Goal: Task Accomplishment & Management: Manage account settings

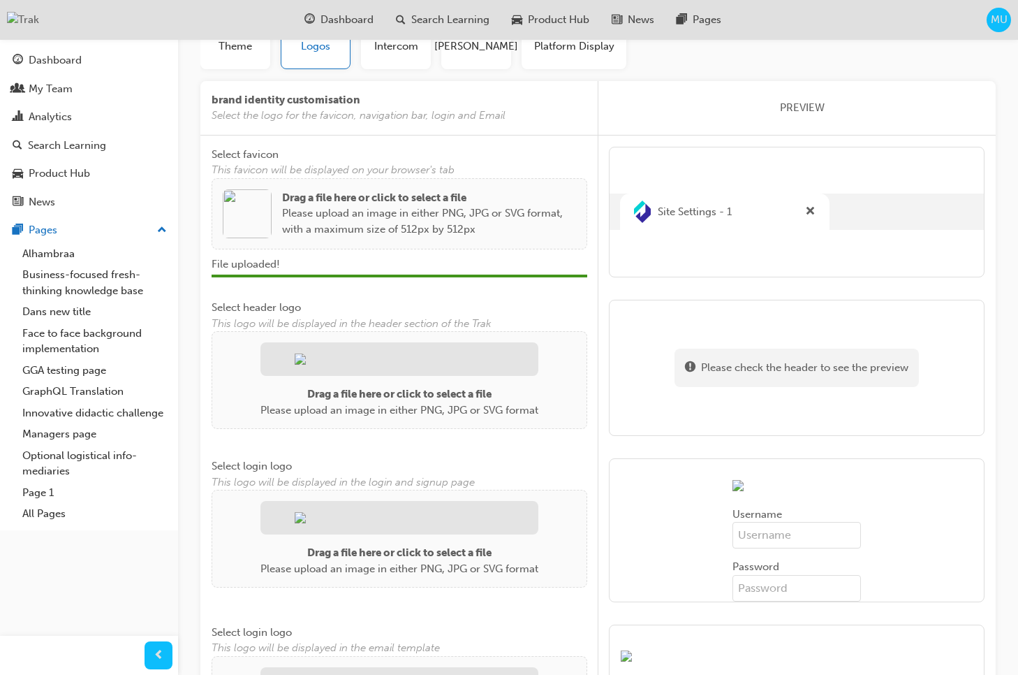
scroll to position [112, 0]
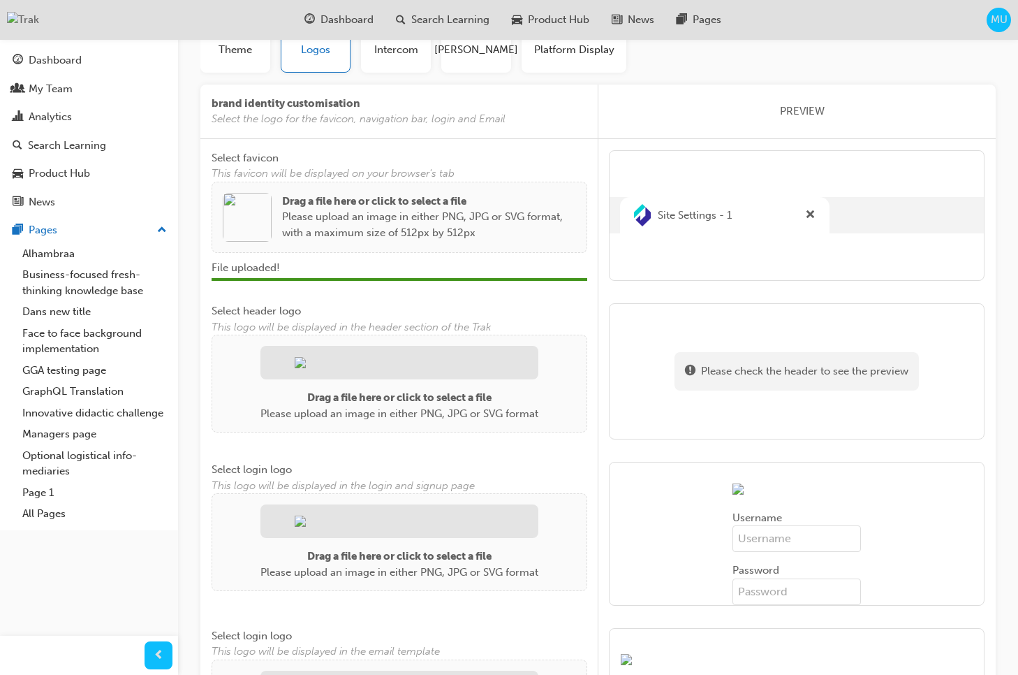
click at [240, 224] on img at bounding box center [247, 217] width 49 height 49
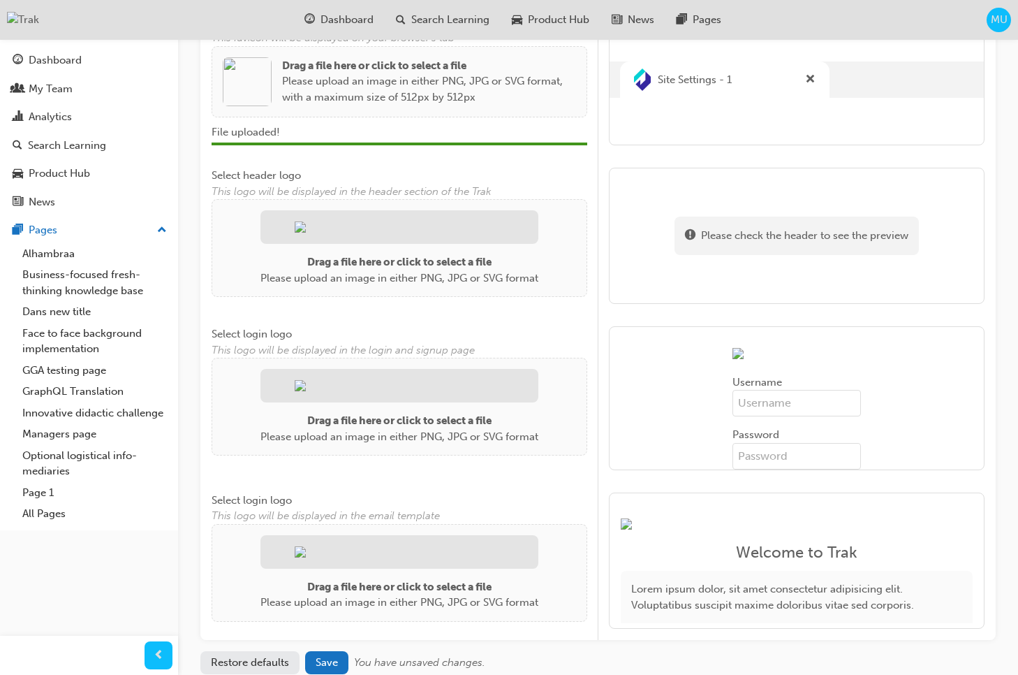
scroll to position [268, 0]
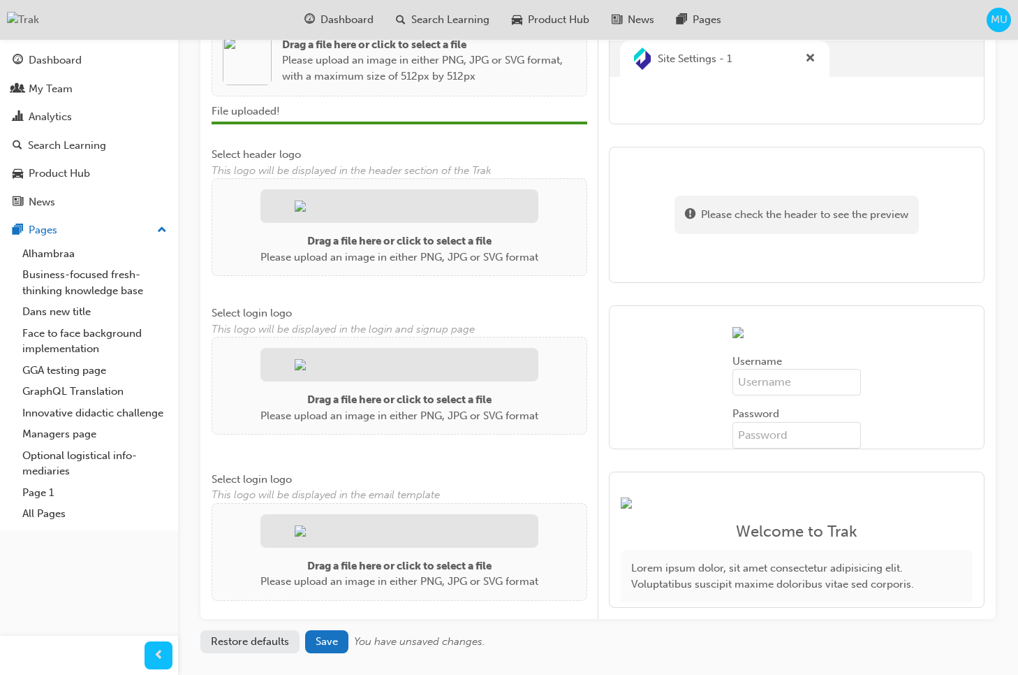
click at [261, 478] on span "Select login logo" at bounding box center [252, 479] width 80 height 13
click at [255, 479] on span "Select login logo" at bounding box center [252, 479] width 80 height 13
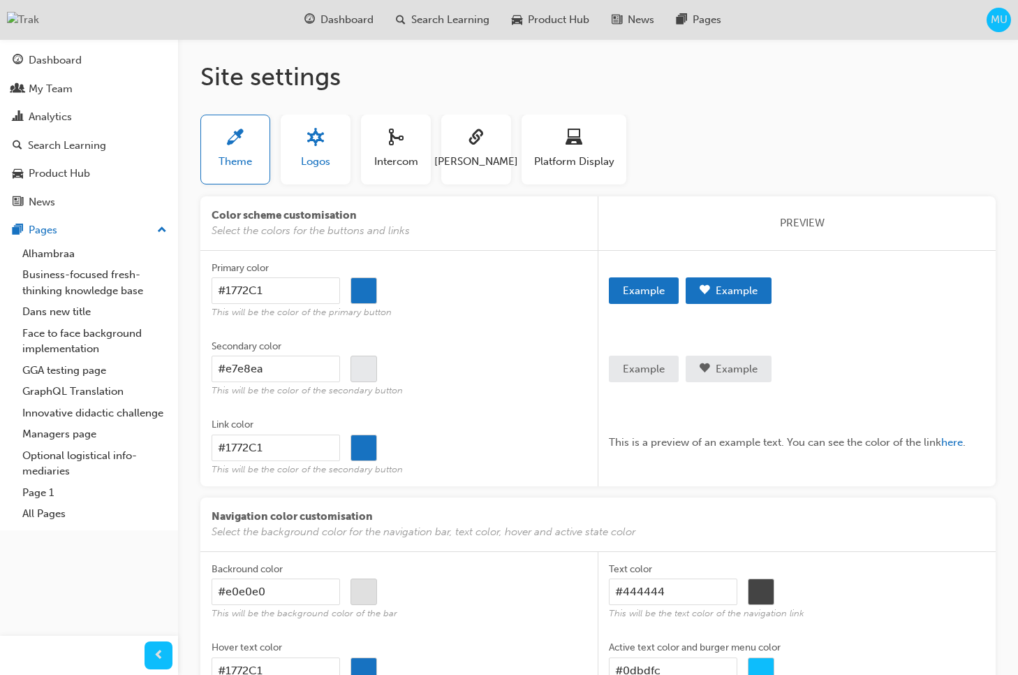
click at [321, 163] on span "Logos" at bounding box center [315, 162] width 29 height 16
click at [827, 66] on h1 "Site settings" at bounding box center [598, 76] width 796 height 31
click at [248, 79] on h1 "Site settings" at bounding box center [598, 76] width 796 height 31
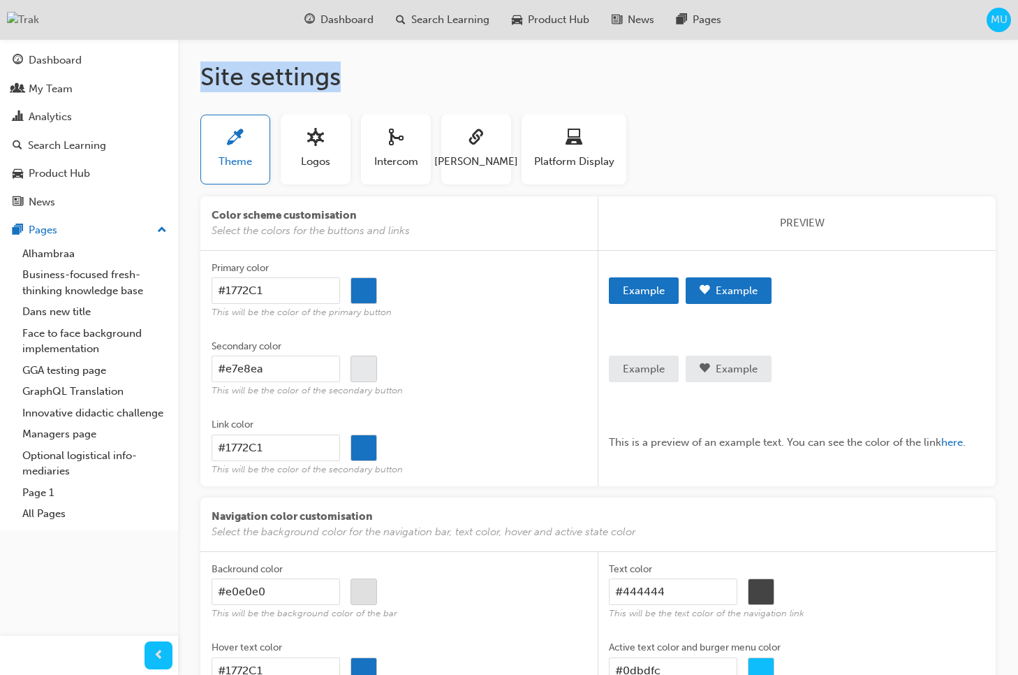
click at [349, 71] on h1 "Site settings" at bounding box center [598, 76] width 796 height 31
click at [334, 75] on h1 "Site settings" at bounding box center [598, 76] width 796 height 31
click at [404, 77] on h1 "Site settings" at bounding box center [598, 76] width 796 height 31
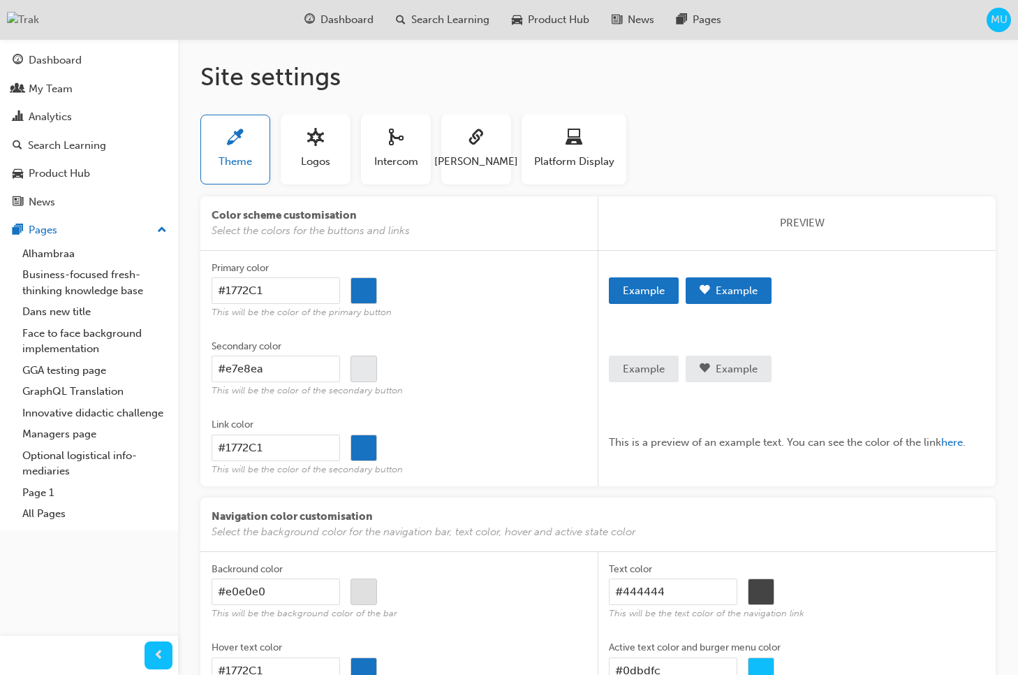
click at [404, 77] on h1 "Site settings" at bounding box center [598, 76] width 796 height 31
click at [322, 148] on span "sitesettings_logos-icon" at bounding box center [315, 138] width 17 height 19
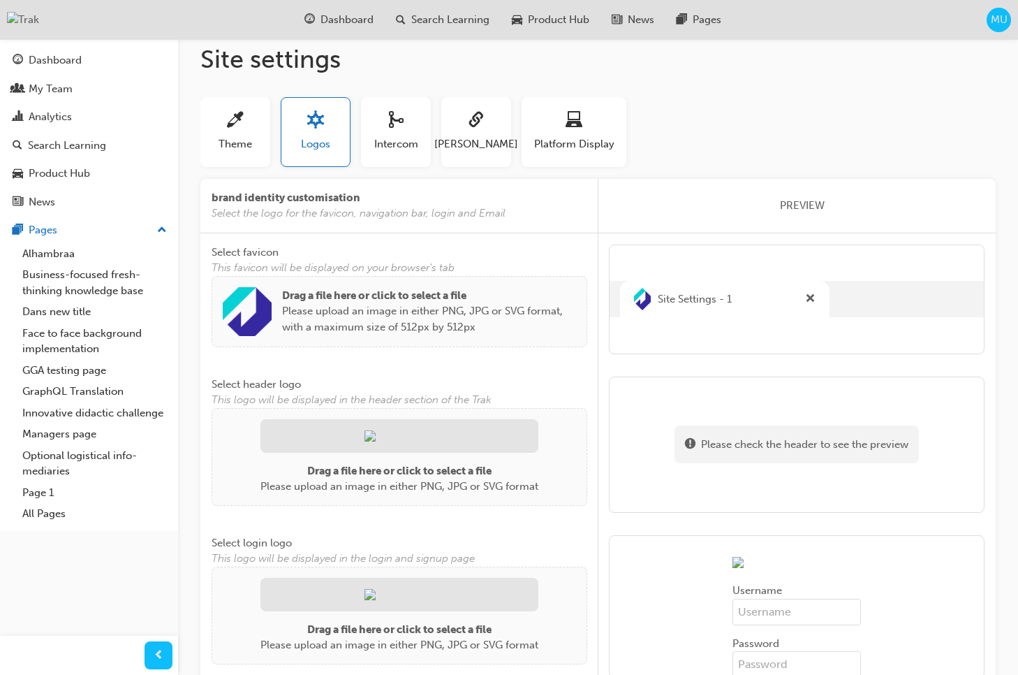
scroll to position [20, 0]
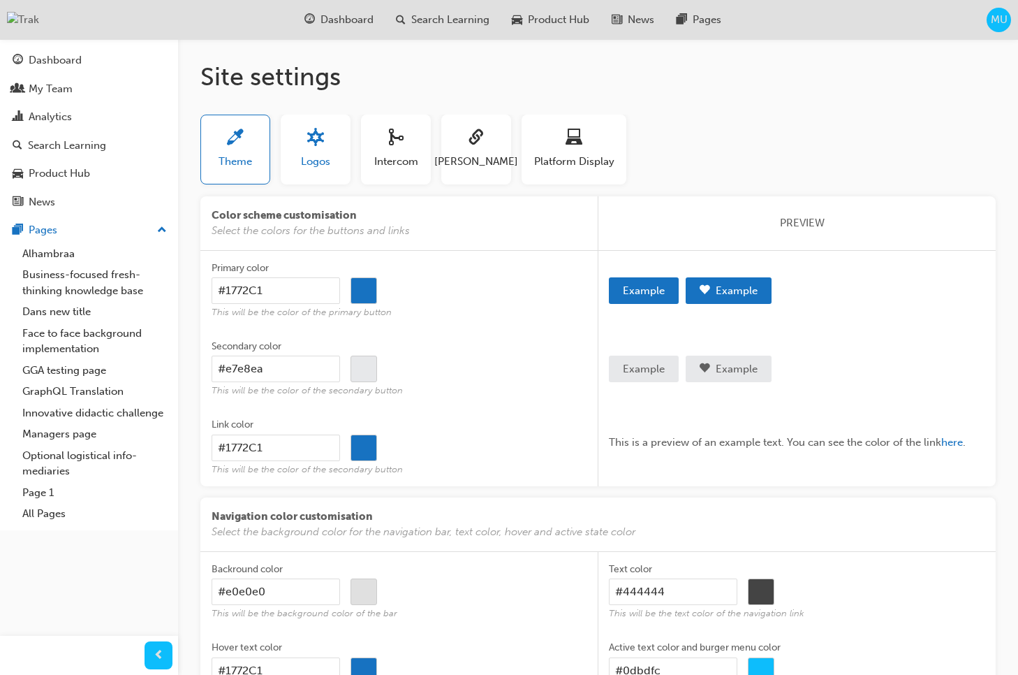
click at [326, 156] on span "Logos" at bounding box center [315, 162] width 29 height 16
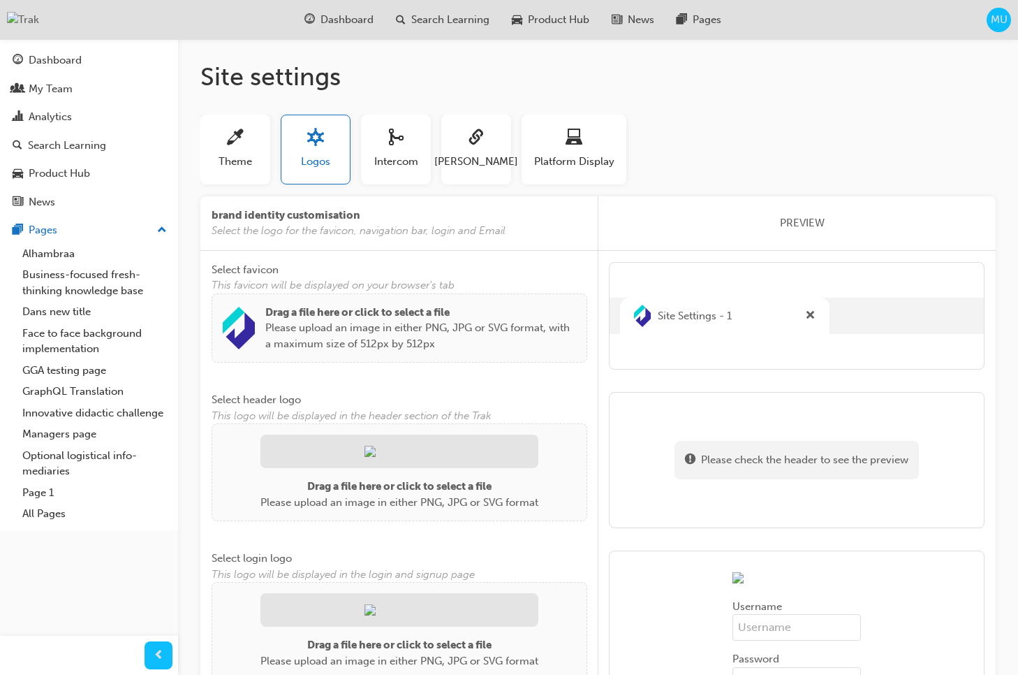
scroll to position [17, 0]
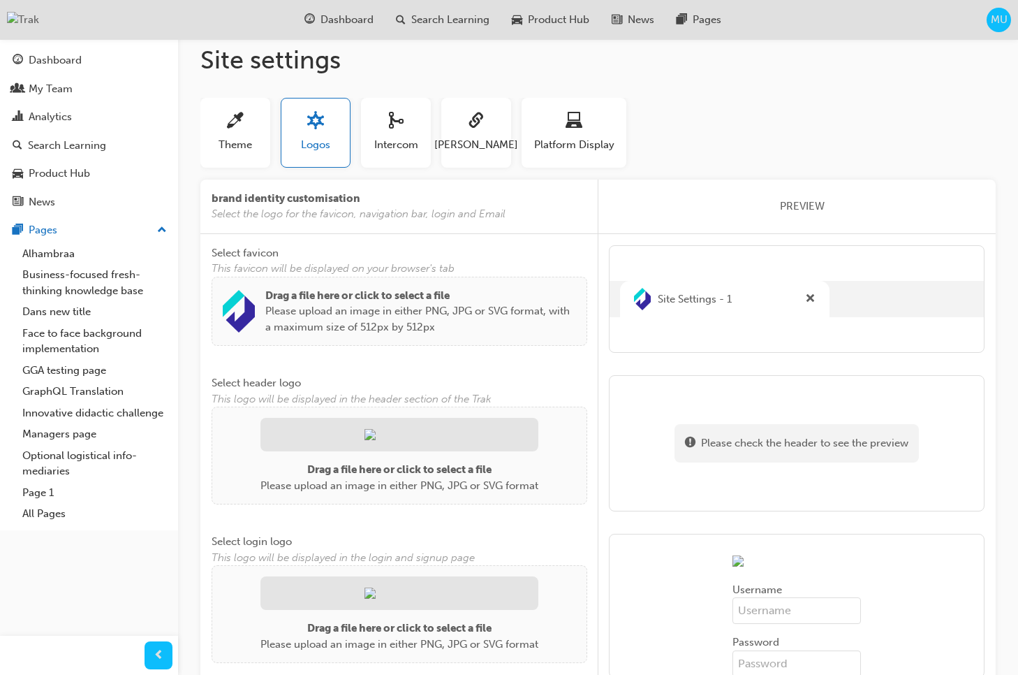
click at [244, 319] on img at bounding box center [239, 311] width 32 height 43
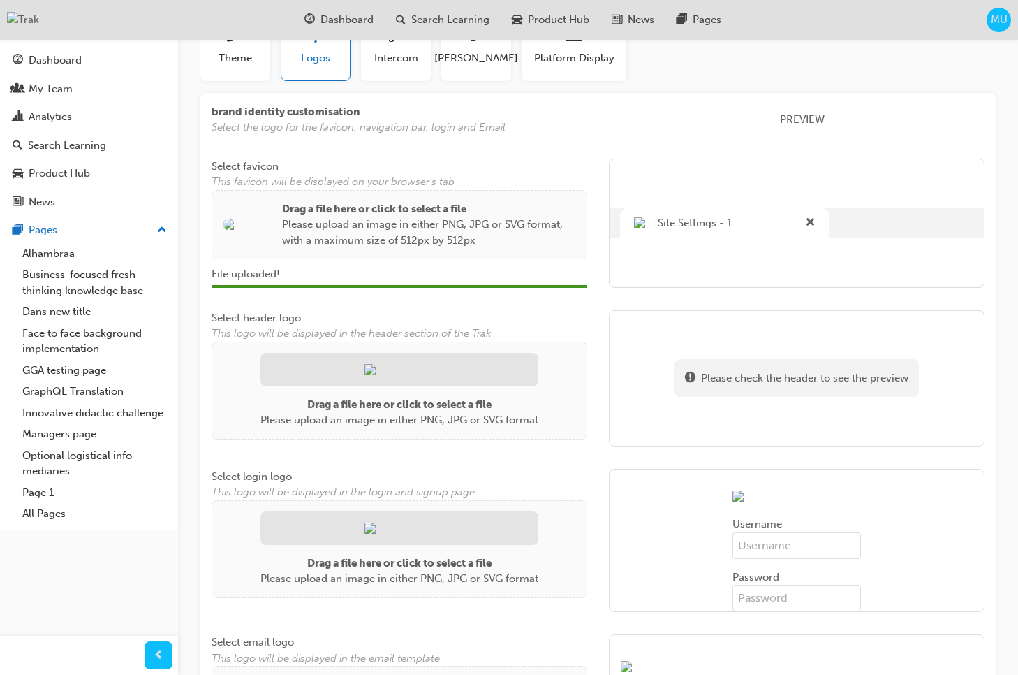
scroll to position [145, 0]
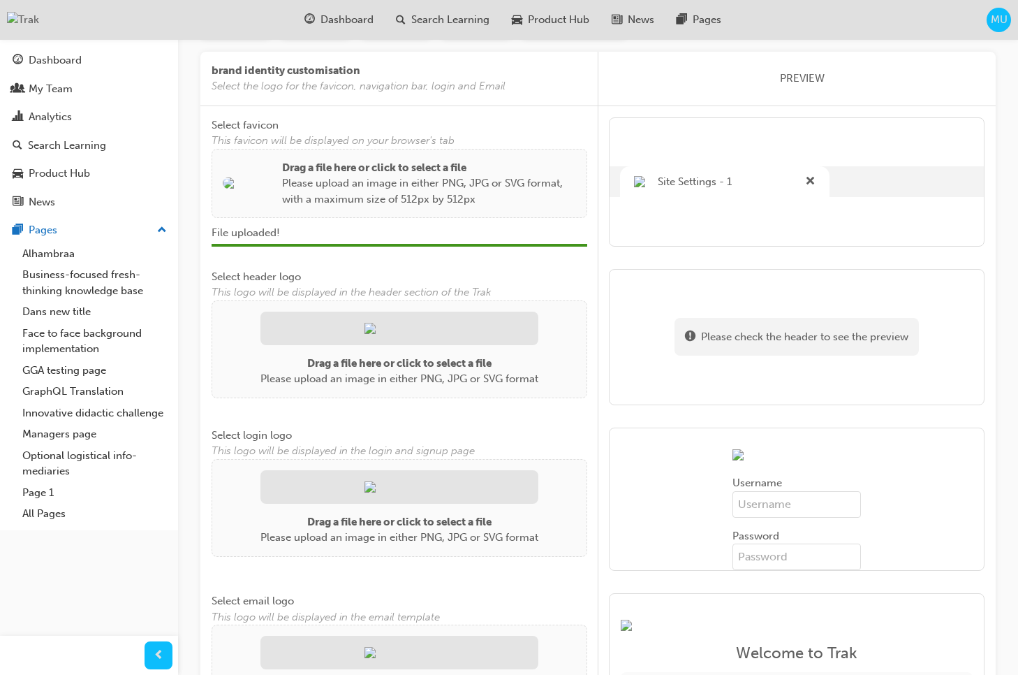
click at [390, 328] on img at bounding box center [400, 328] width 70 height 11
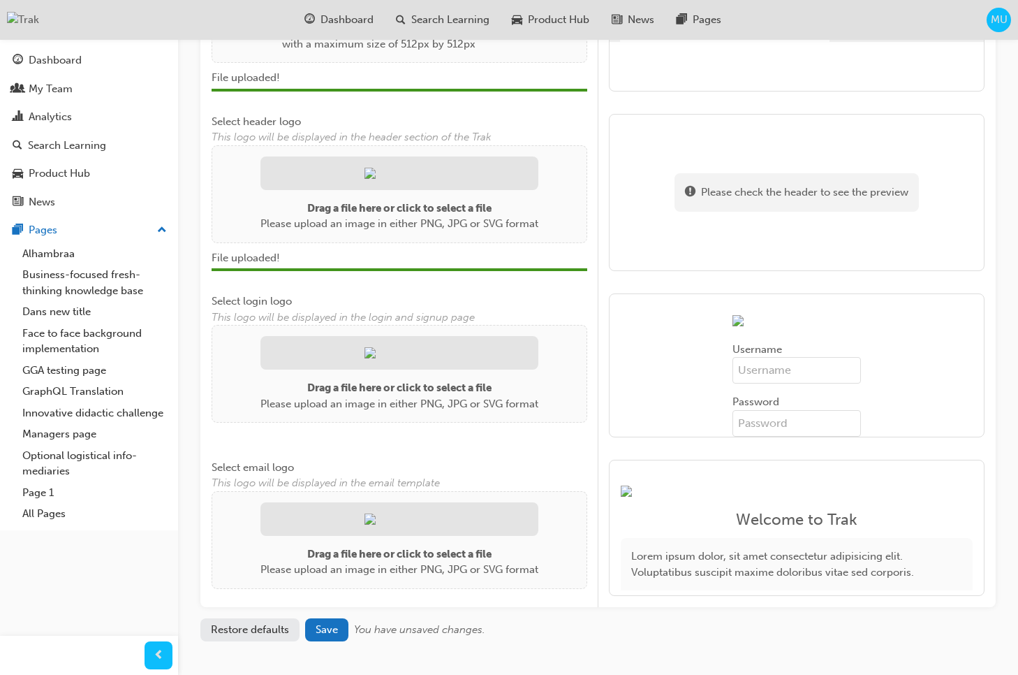
scroll to position [317, 0]
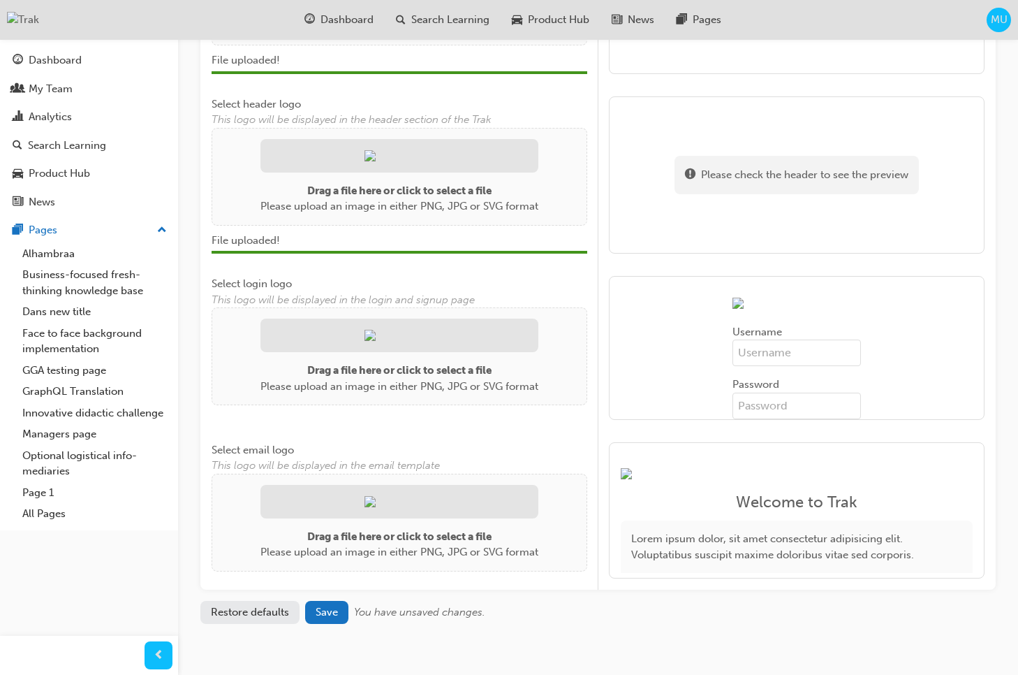
click at [365, 379] on p "Drag a file here or click to select a file" at bounding box center [400, 371] width 278 height 16
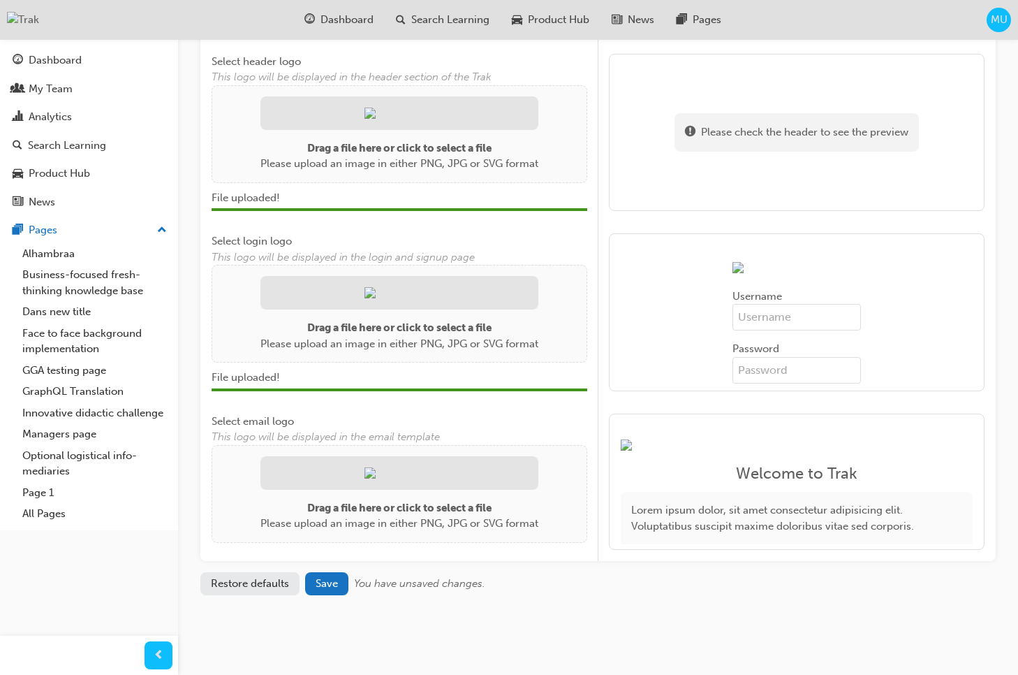
scroll to position [420, 0]
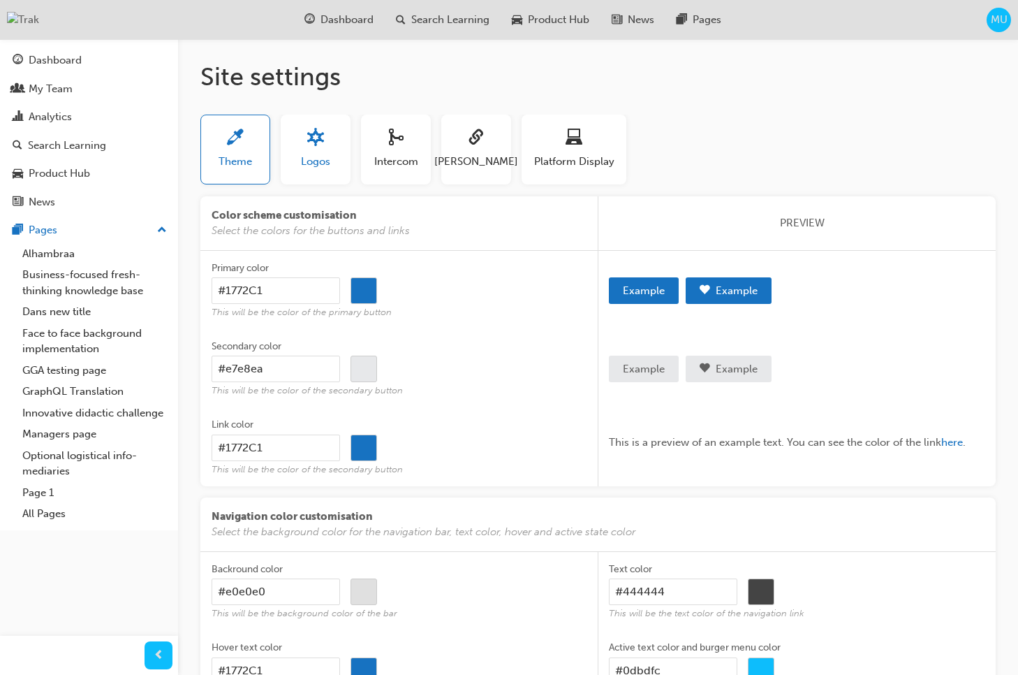
click at [318, 161] on span "Logos" at bounding box center [315, 162] width 29 height 16
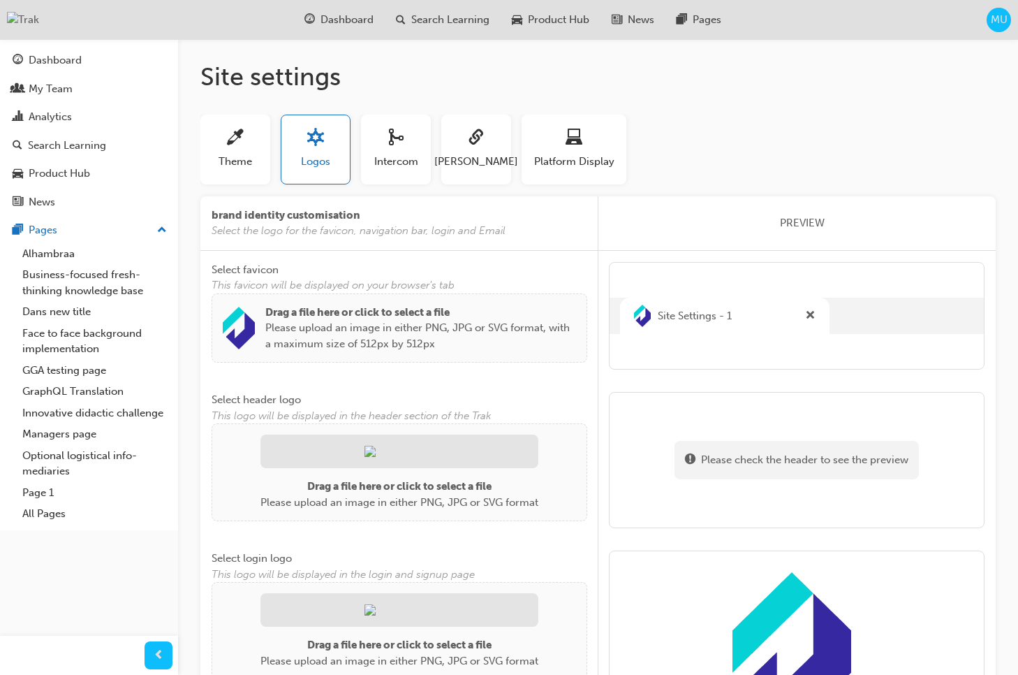
click at [255, 332] on div "Drag a file here or click to select a file Please upload an image in either PNG…" at bounding box center [399, 328] width 353 height 47
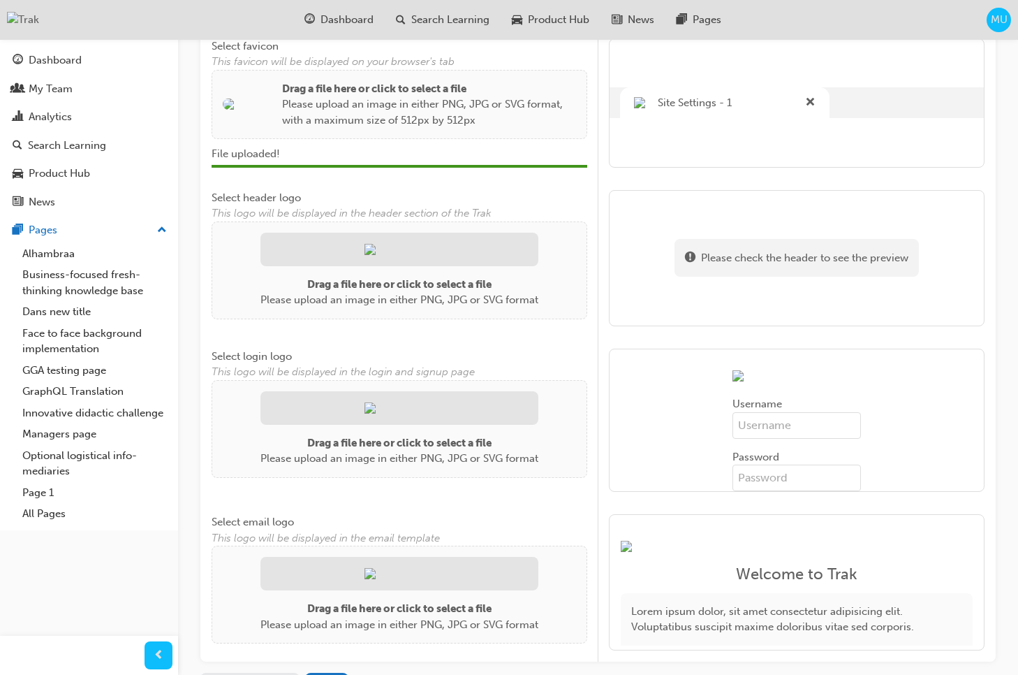
scroll to position [212, 0]
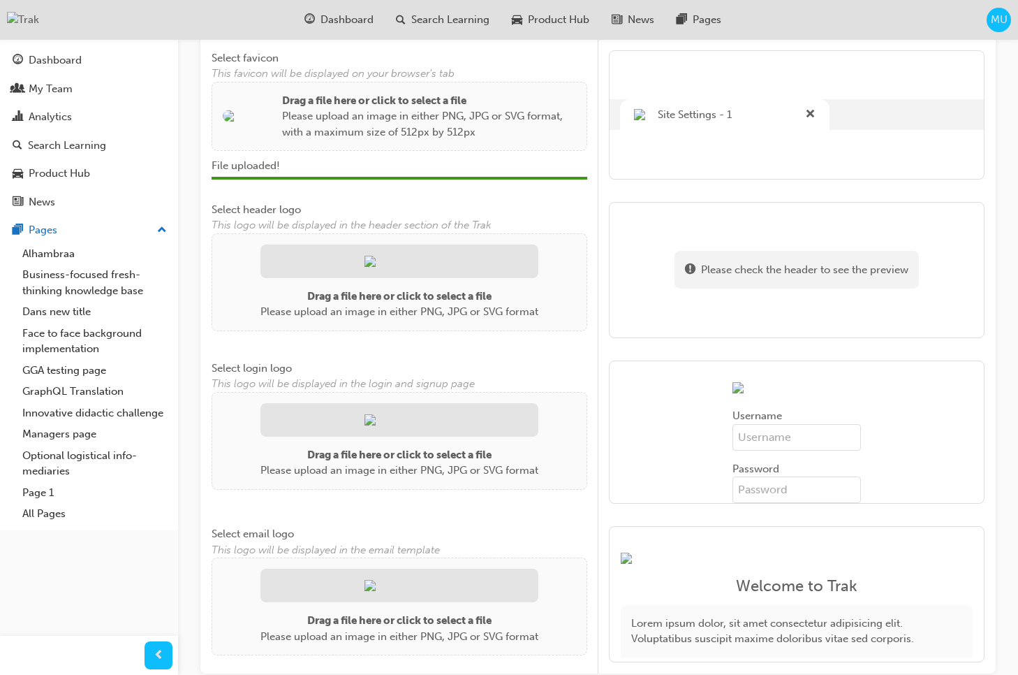
click at [372, 261] on img at bounding box center [400, 261] width 70 height 11
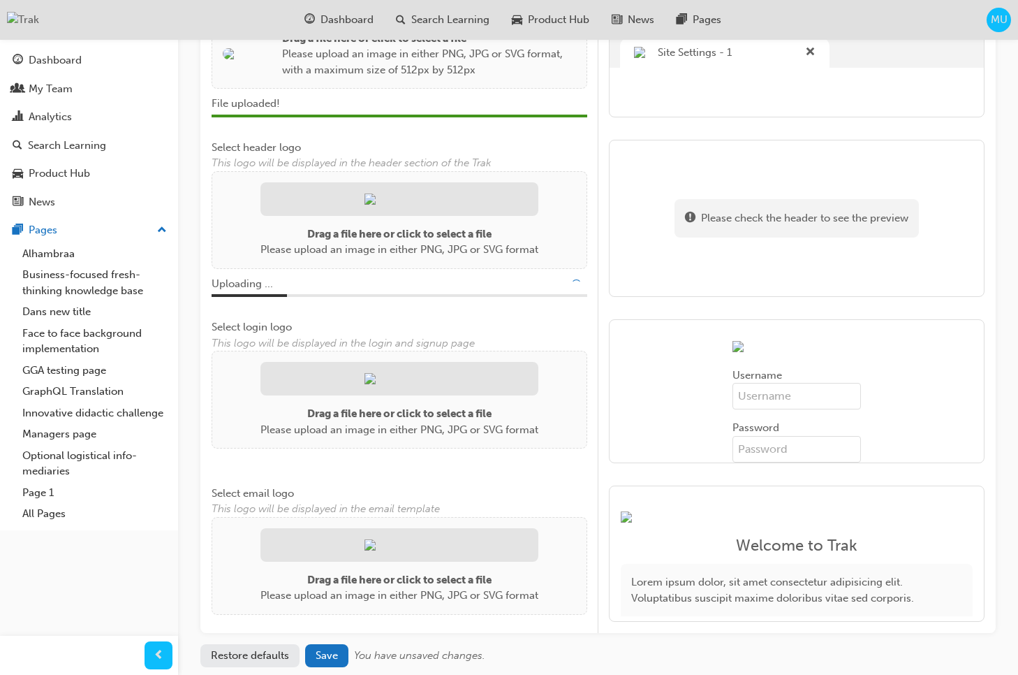
scroll to position [289, 0]
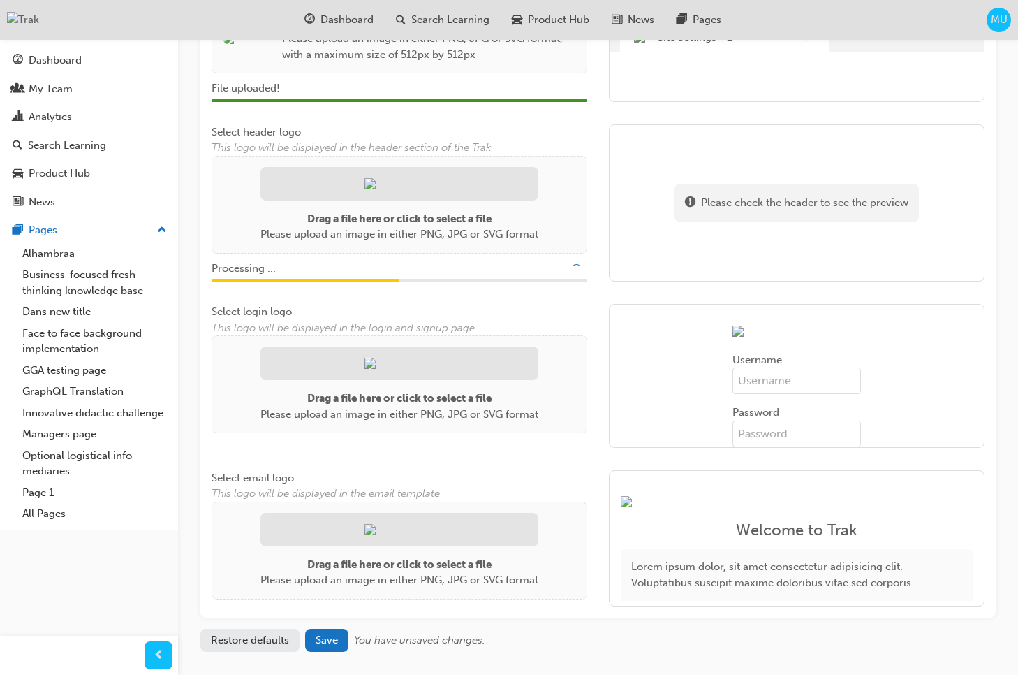
click at [404, 369] on img at bounding box center [400, 363] width 70 height 11
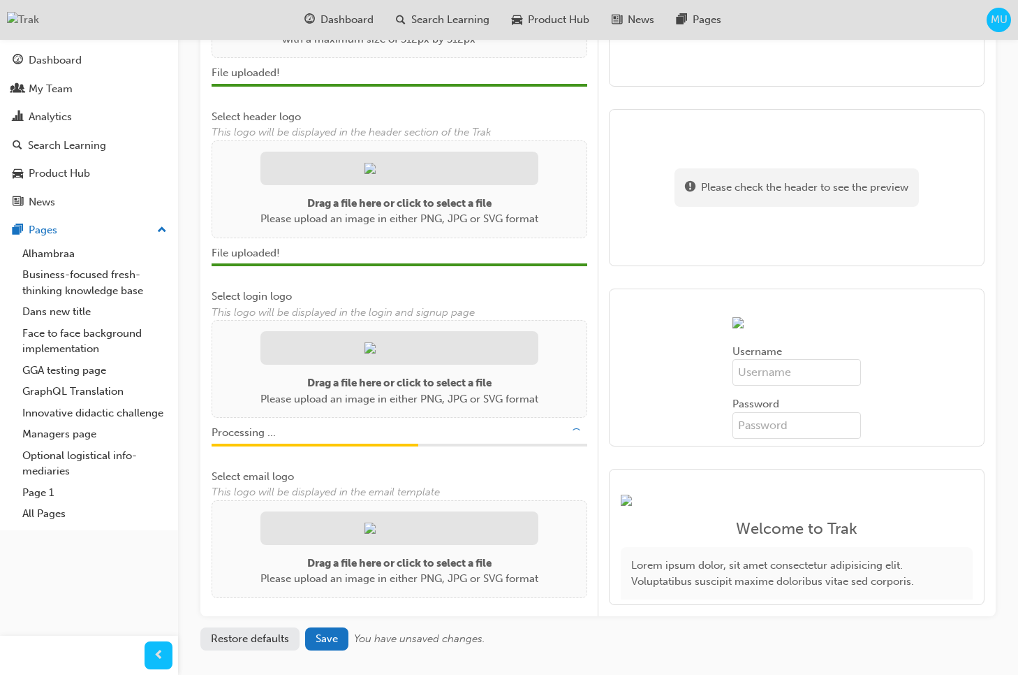
scroll to position [152, 0]
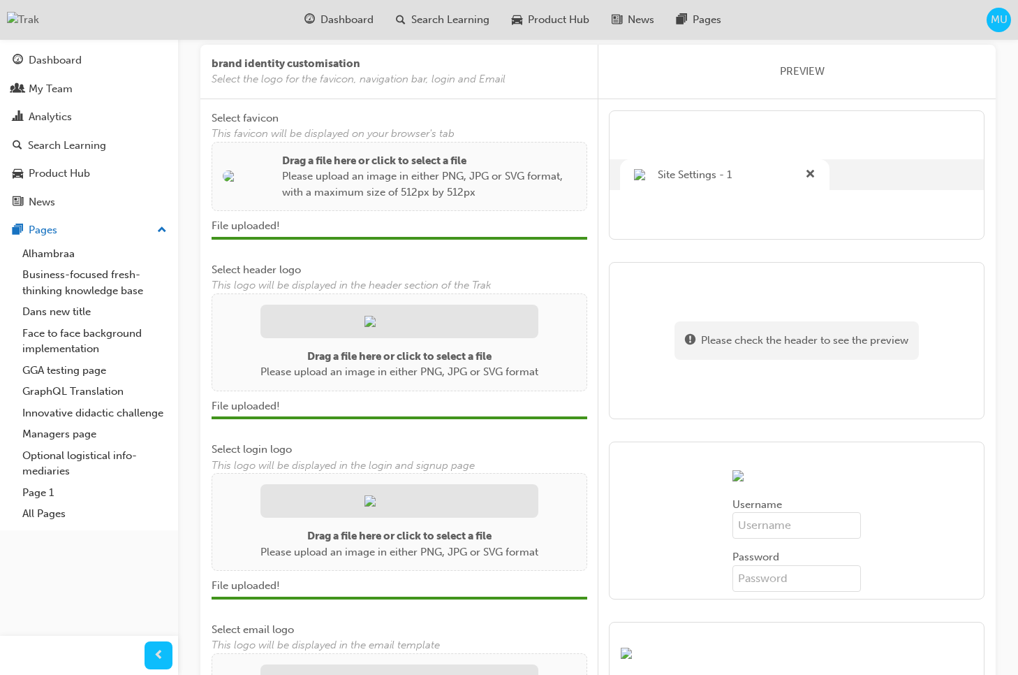
click at [242, 177] on img at bounding box center [247, 175] width 49 height 11
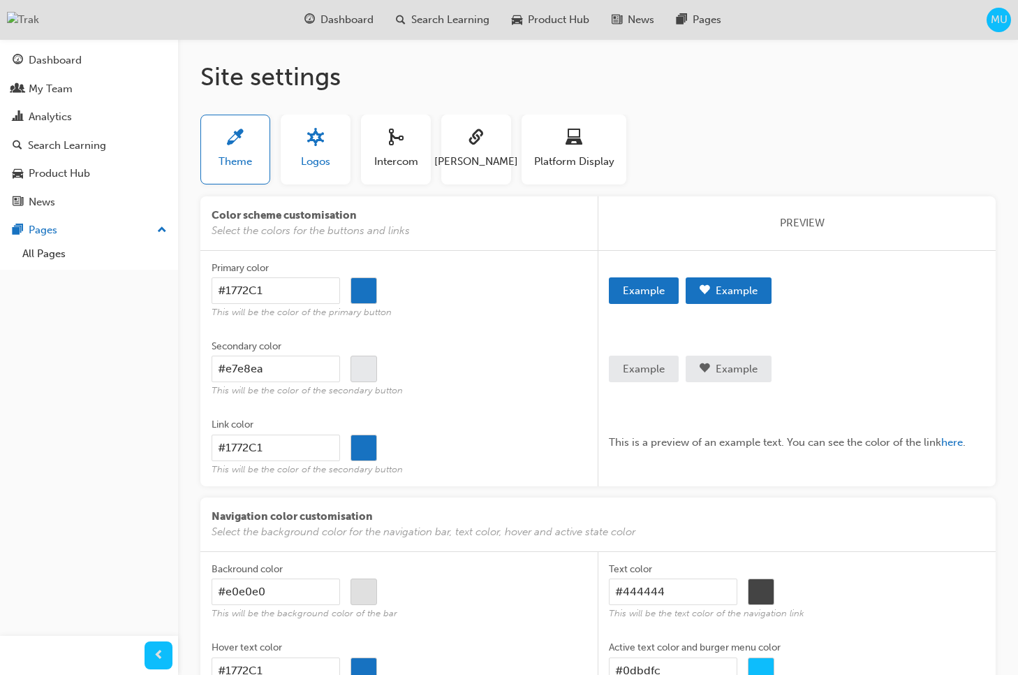
click at [323, 173] on button "Logos" at bounding box center [316, 150] width 70 height 70
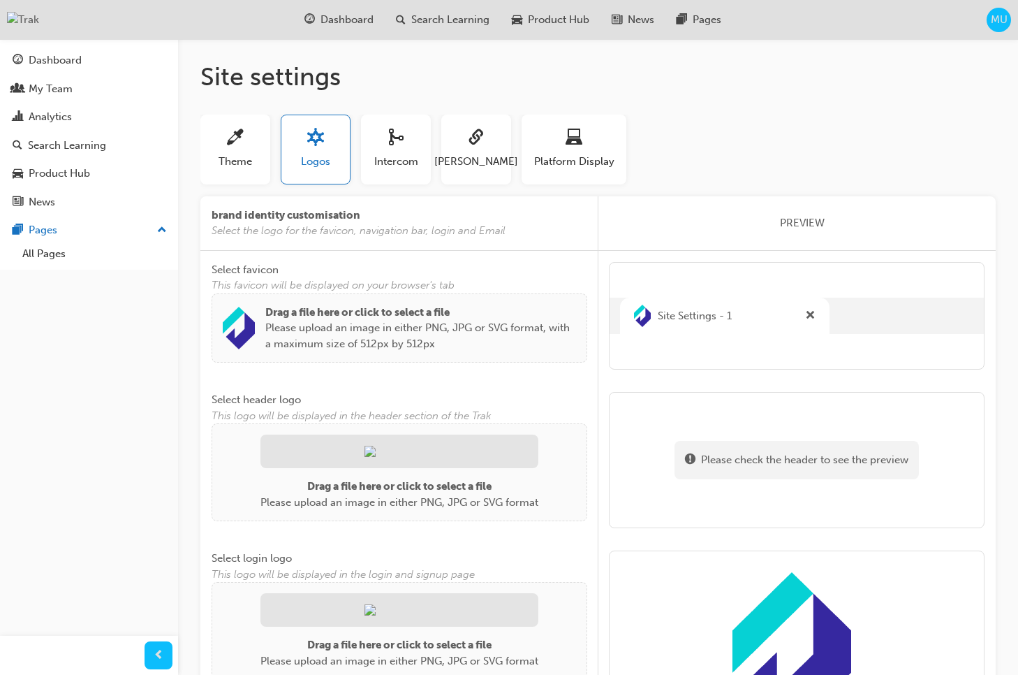
click at [244, 327] on img at bounding box center [239, 328] width 32 height 43
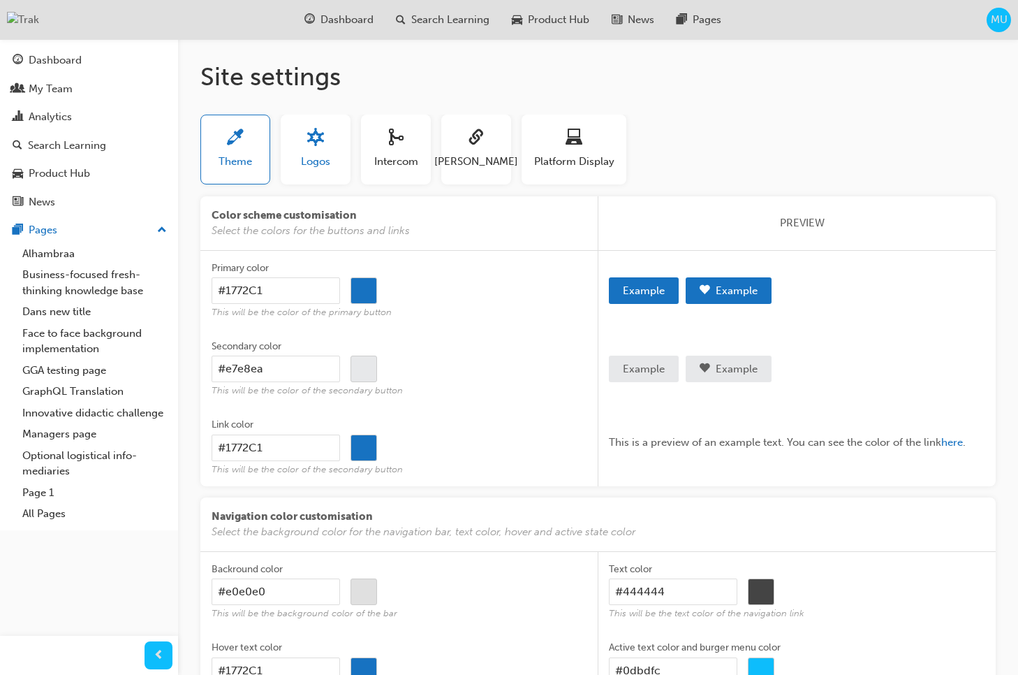
click at [315, 170] on button "Logos" at bounding box center [316, 150] width 70 height 70
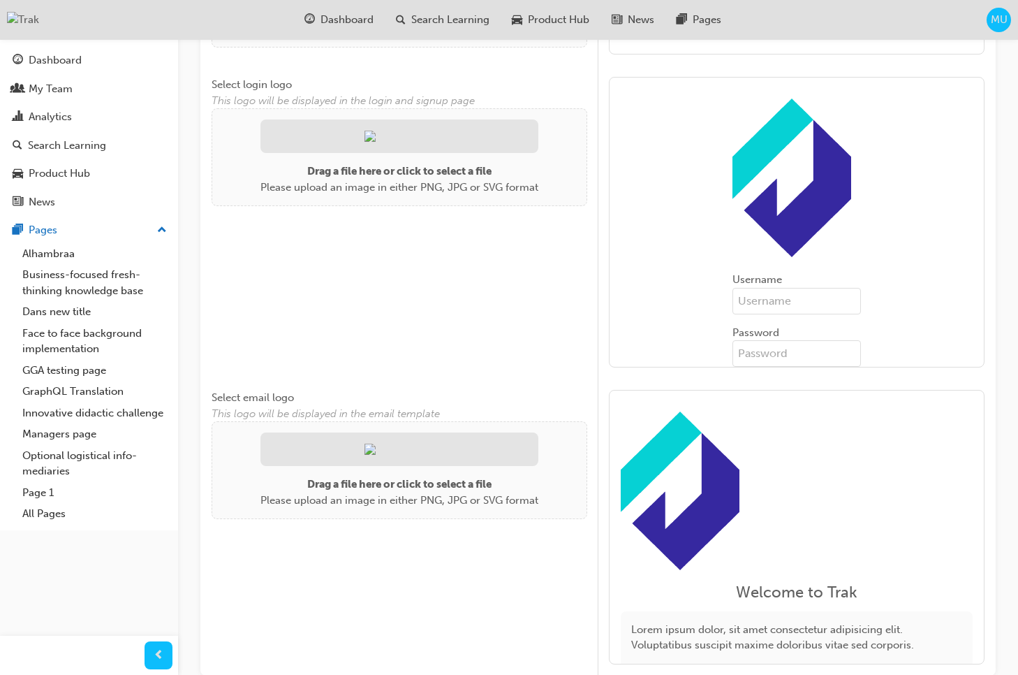
scroll to position [548, 0]
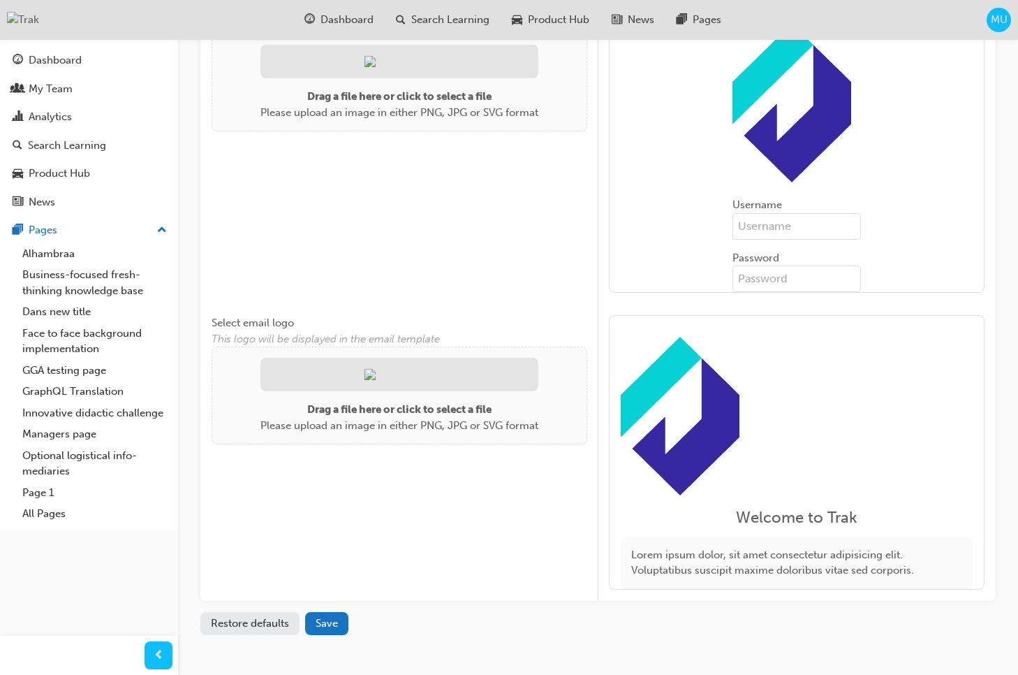
click at [773, 510] on span "Welcome to Trak" at bounding box center [797, 518] width 352 height 16
drag, startPoint x: 859, startPoint y: 516, endPoint x: 740, endPoint y: 514, distance: 118.8
click at [740, 514] on span "Welcome to Trak" at bounding box center [797, 518] width 352 height 16
copy span "Welcome to Trak"
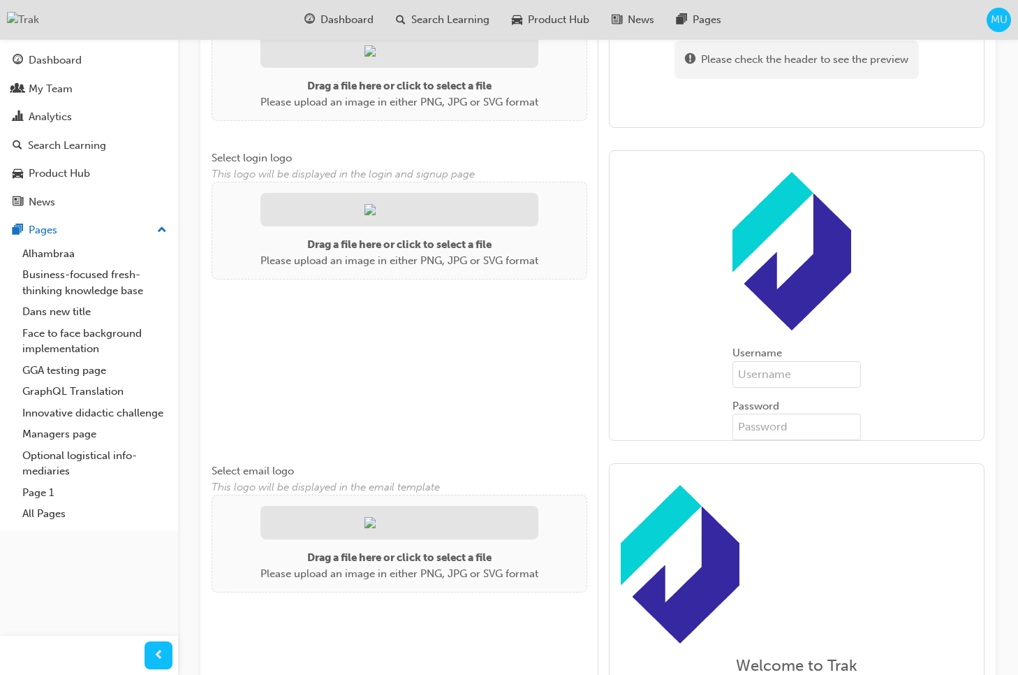
scroll to position [390, 0]
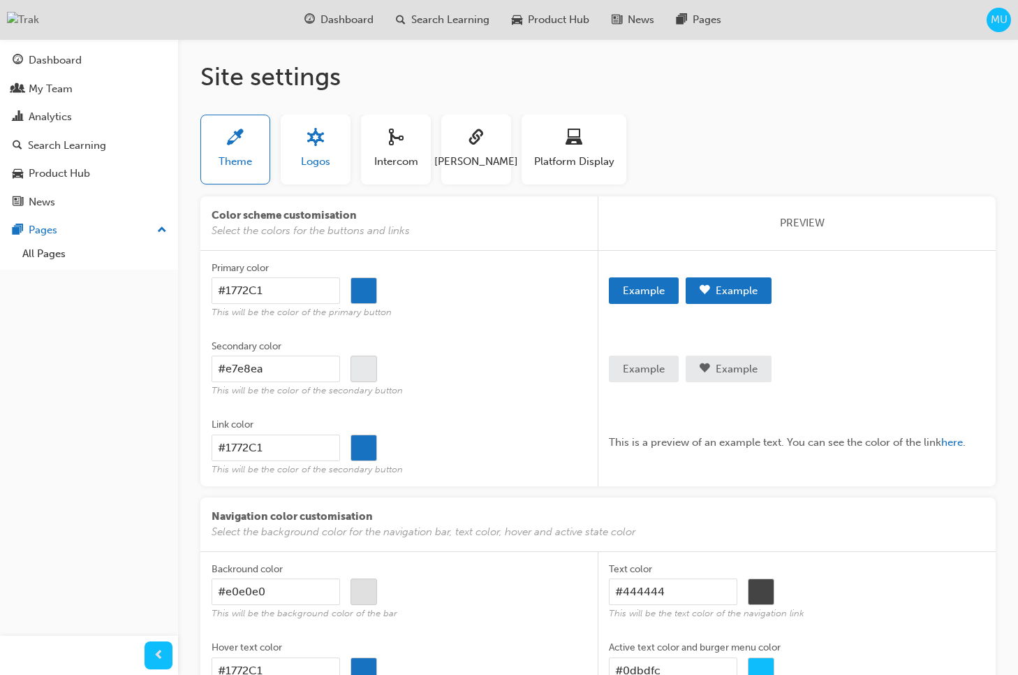
click at [339, 161] on button "Logos" at bounding box center [316, 150] width 70 height 70
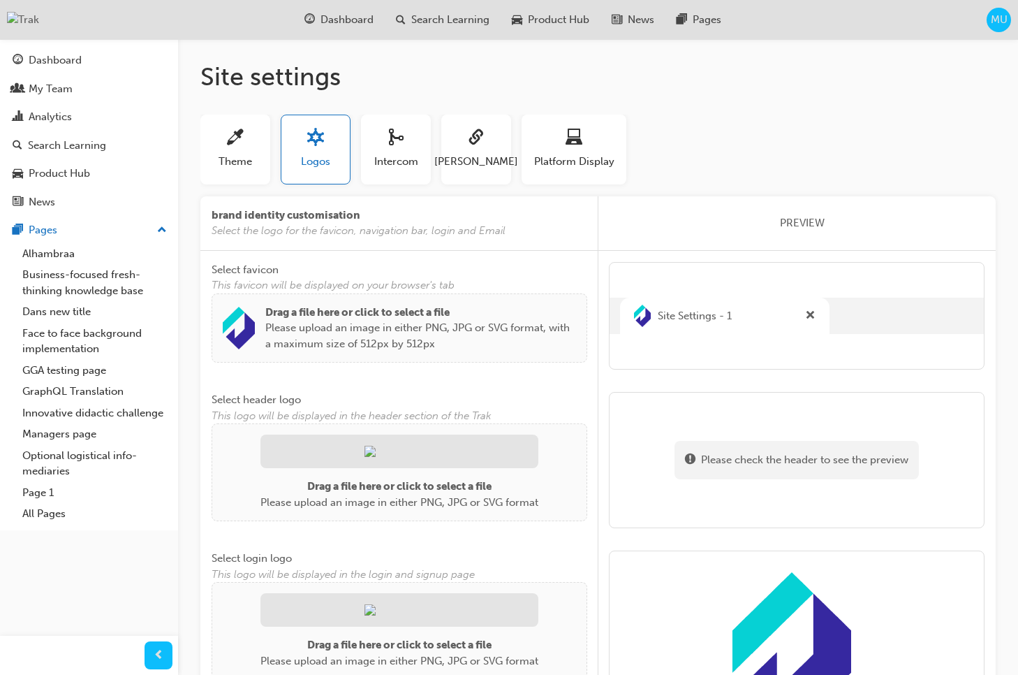
click at [253, 328] on img at bounding box center [239, 328] width 32 height 43
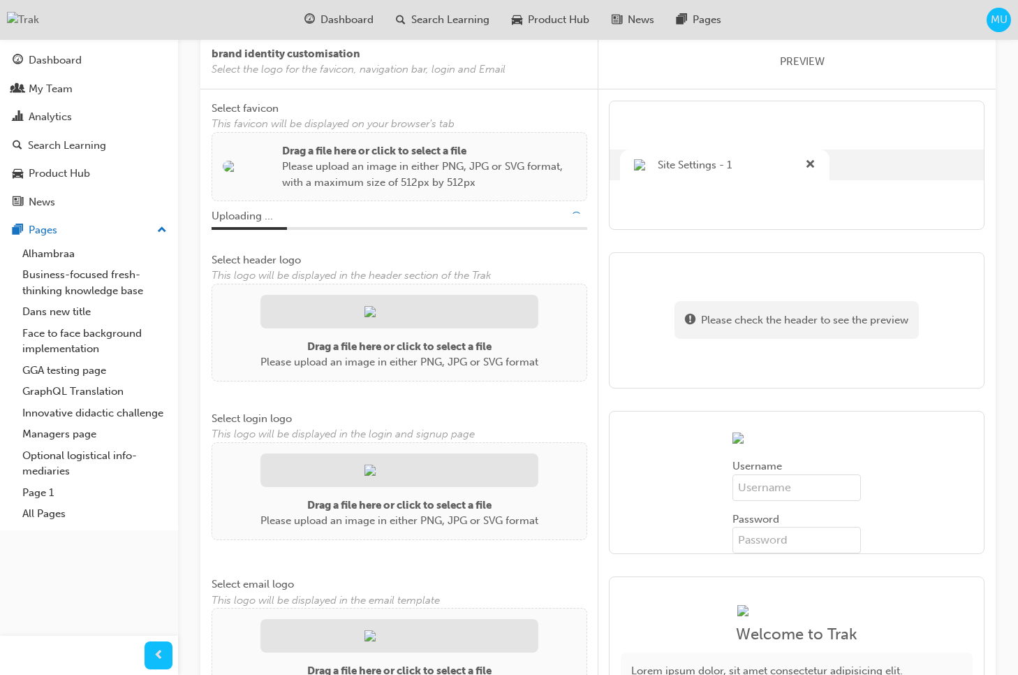
scroll to position [163, 0]
click at [426, 479] on div at bounding box center [400, 468] width 278 height 34
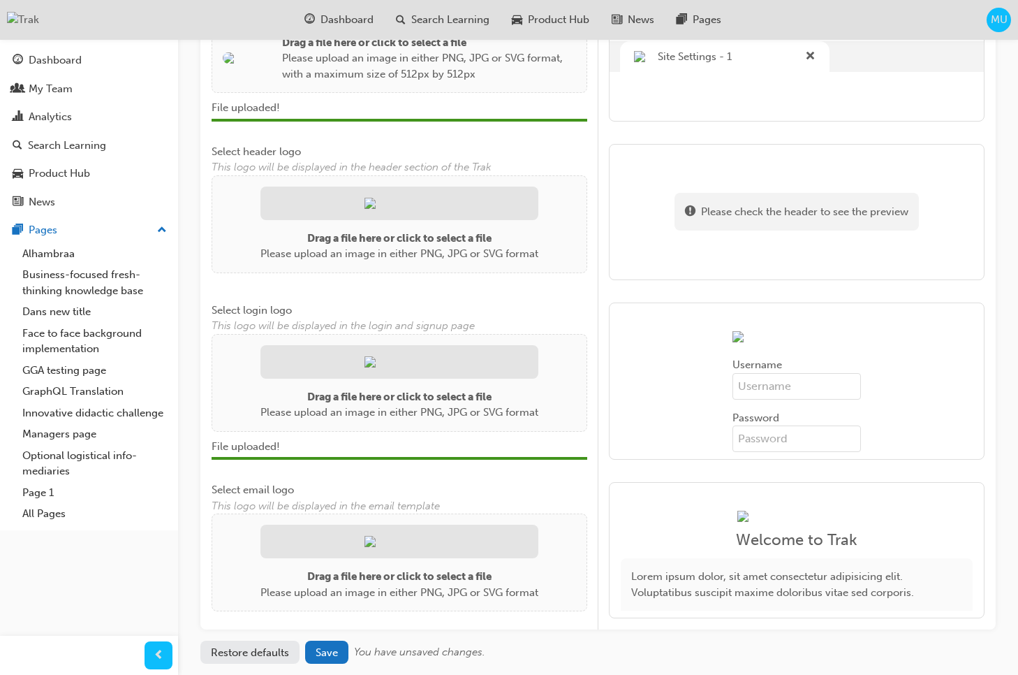
scroll to position [275, 0]
